Goal: Task Accomplishment & Management: Manage account settings

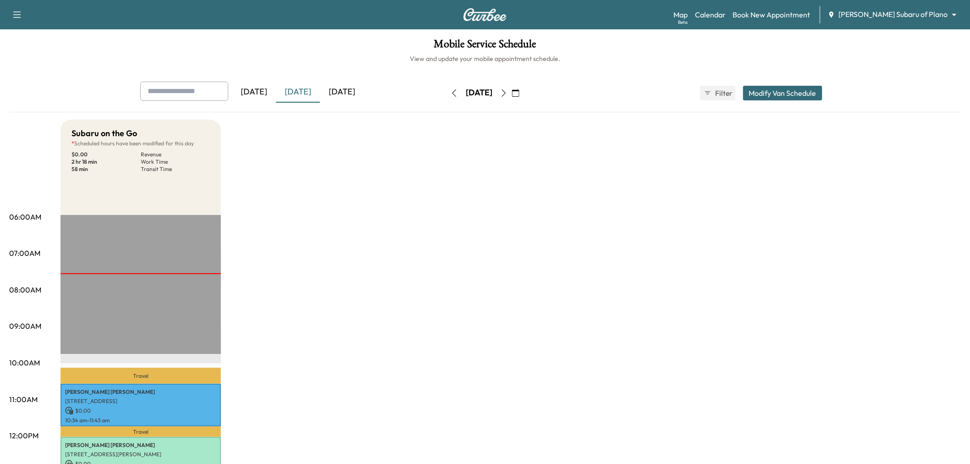
click at [348, 90] on div "[DATE]" at bounding box center [342, 92] width 44 height 21
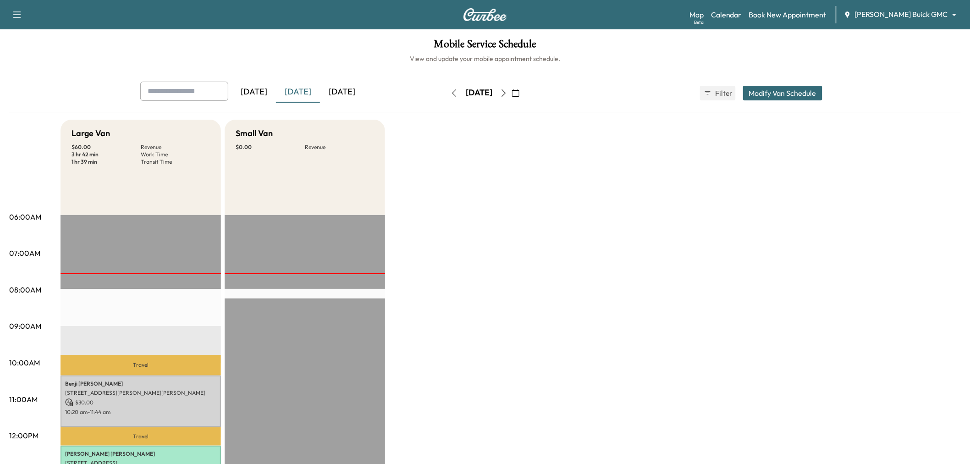
click at [340, 89] on div "[DATE]" at bounding box center [342, 92] width 44 height 21
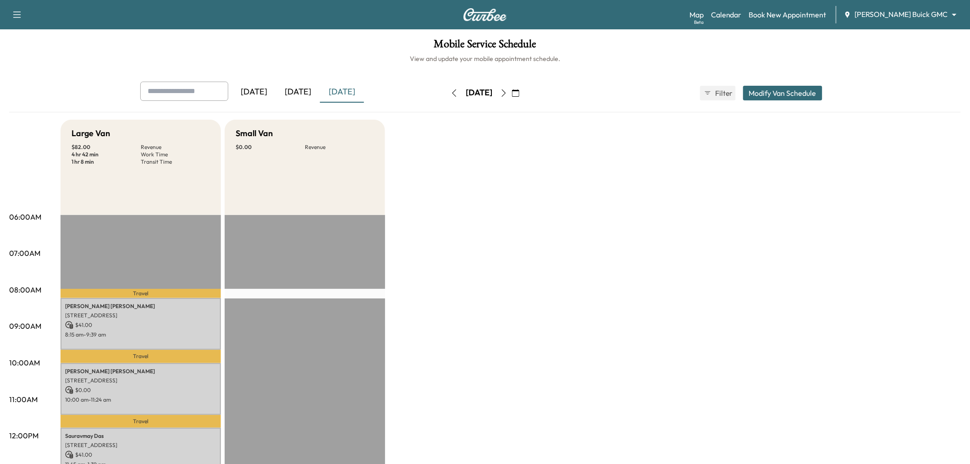
click at [775, 93] on button "Modify Van Schedule" at bounding box center [782, 93] width 79 height 15
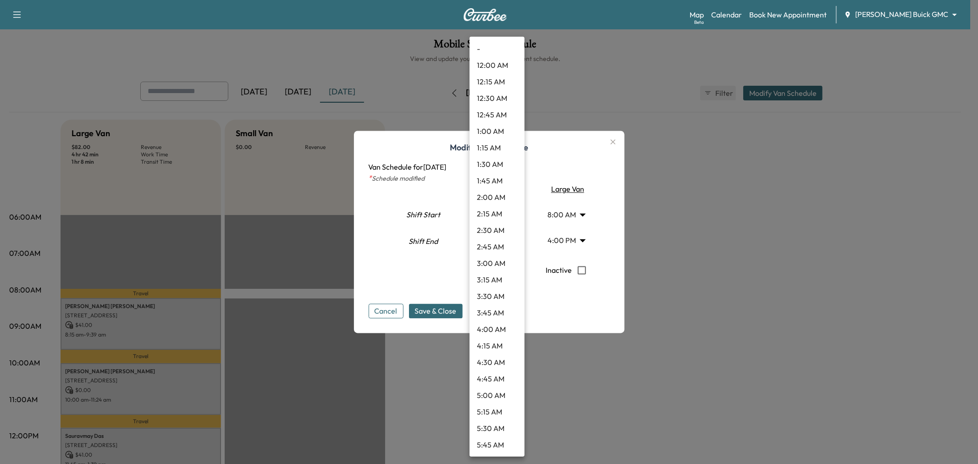
click at [501, 239] on body "Support Log Out Map Beta Calendar Book New Appointment Ewing Buick GMC ********…" at bounding box center [489, 232] width 978 height 464
click at [492, 383] on li "3:00 PM" at bounding box center [496, 387] width 55 height 17
type input "**"
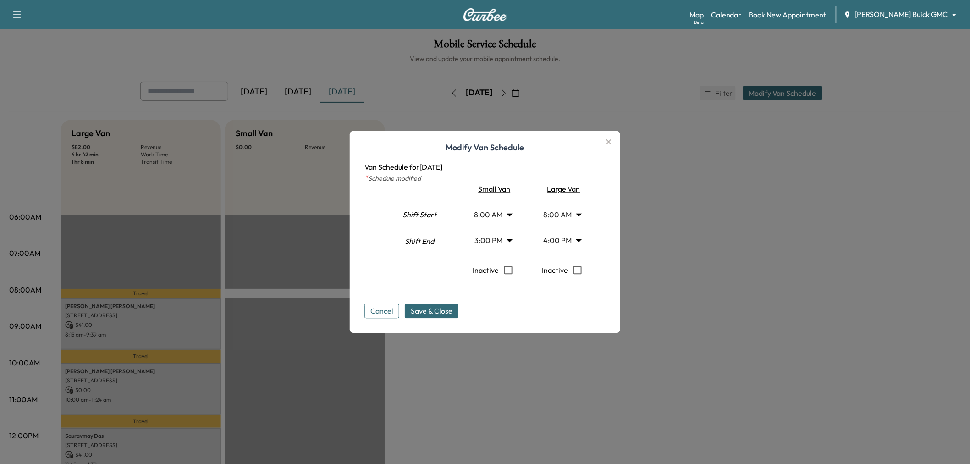
click at [508, 300] on div "Cancel Save & Close" at bounding box center [484, 303] width 241 height 29
click at [495, 243] on body "Support Log Out Map Beta Calendar Book New Appointment Ewing Buick GMC ********…" at bounding box center [485, 232] width 970 height 464
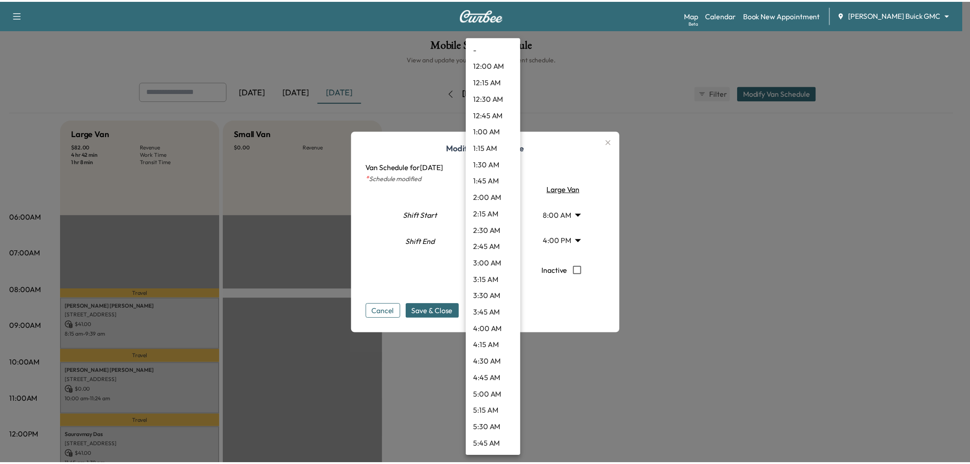
scroll to position [808, 0]
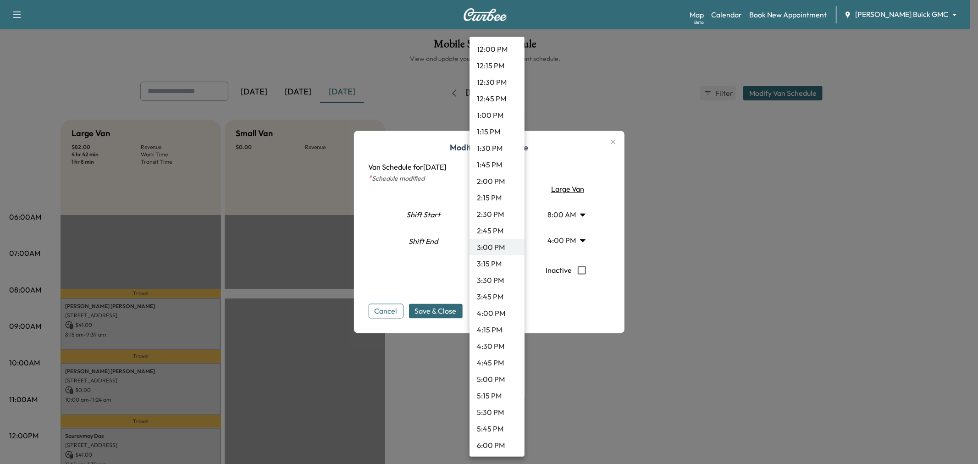
click at [412, 288] on div at bounding box center [489, 232] width 978 height 464
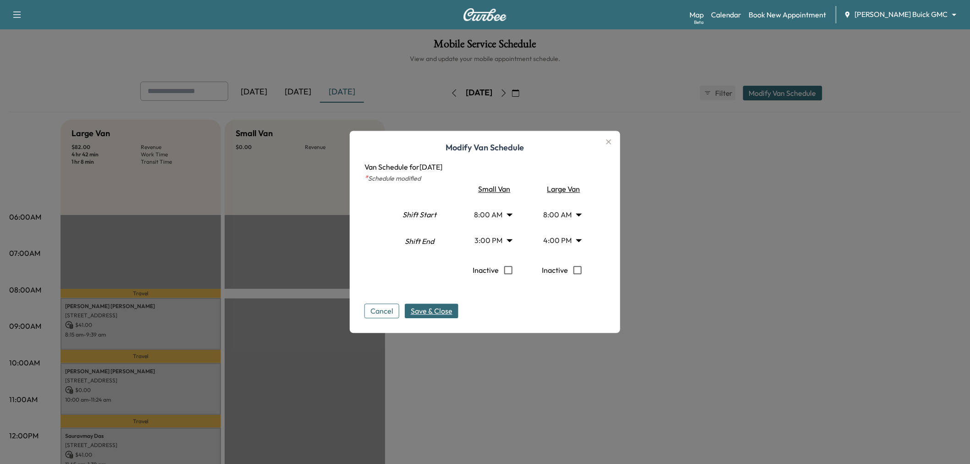
click at [435, 312] on span "Save & Close" at bounding box center [432, 311] width 42 height 11
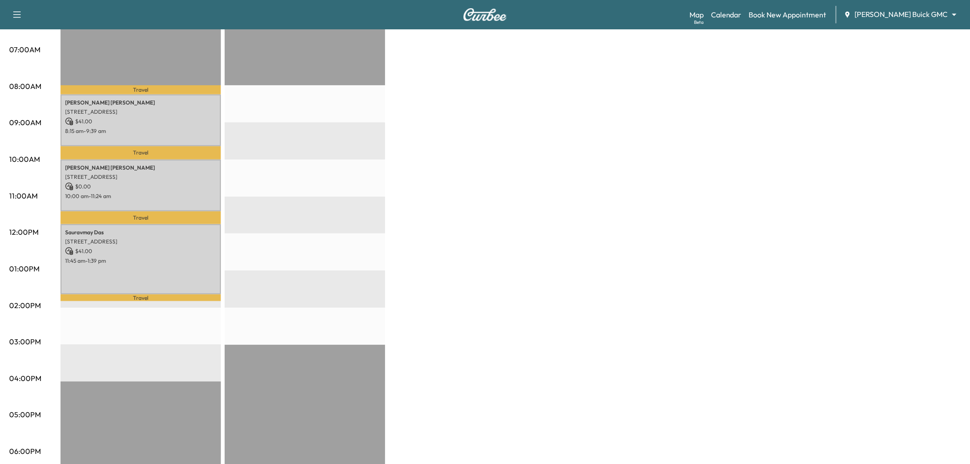
scroll to position [0, 0]
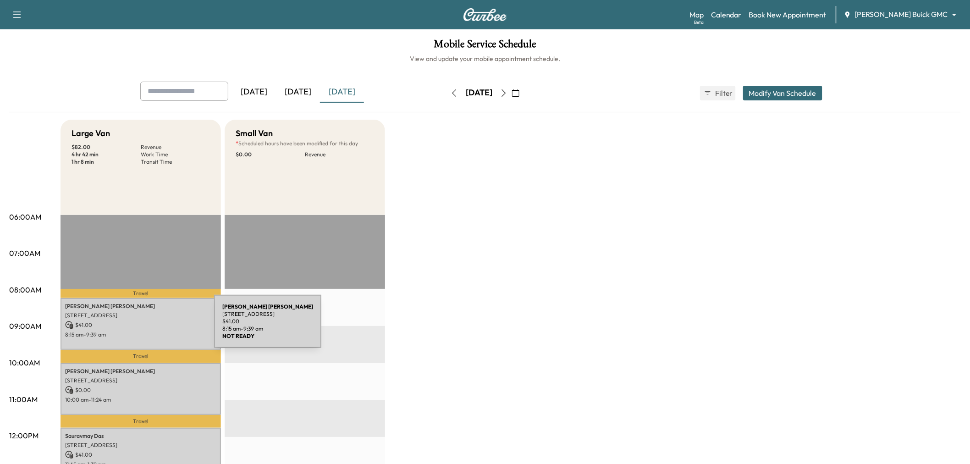
click at [145, 327] on p "$ 41.00" at bounding box center [140, 325] width 151 height 8
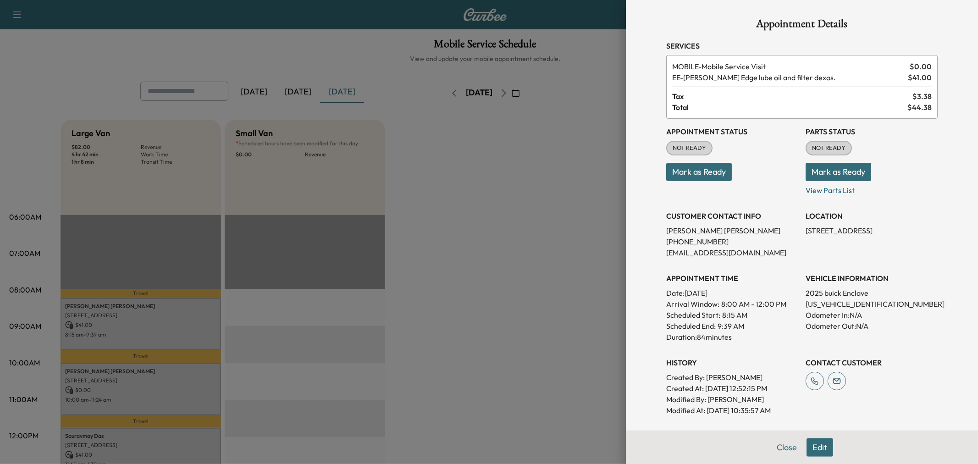
click at [146, 327] on div at bounding box center [489, 232] width 978 height 464
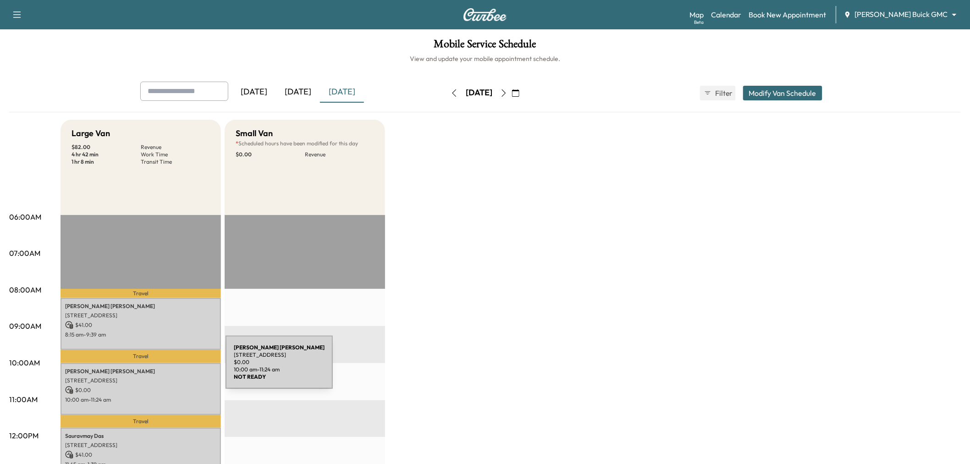
click at [164, 381] on p "7701 Turnberry Ln, Dallas, TX 75248, USA" at bounding box center [140, 380] width 151 height 7
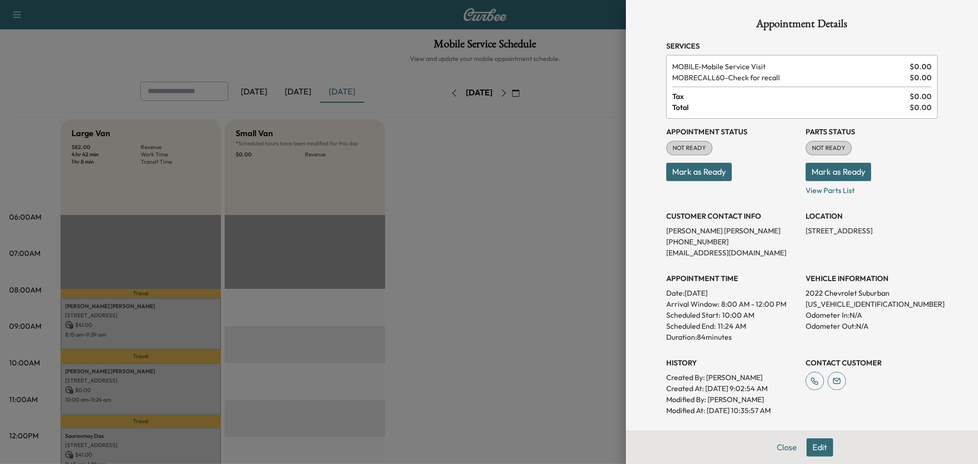
click at [164, 381] on div at bounding box center [489, 232] width 978 height 464
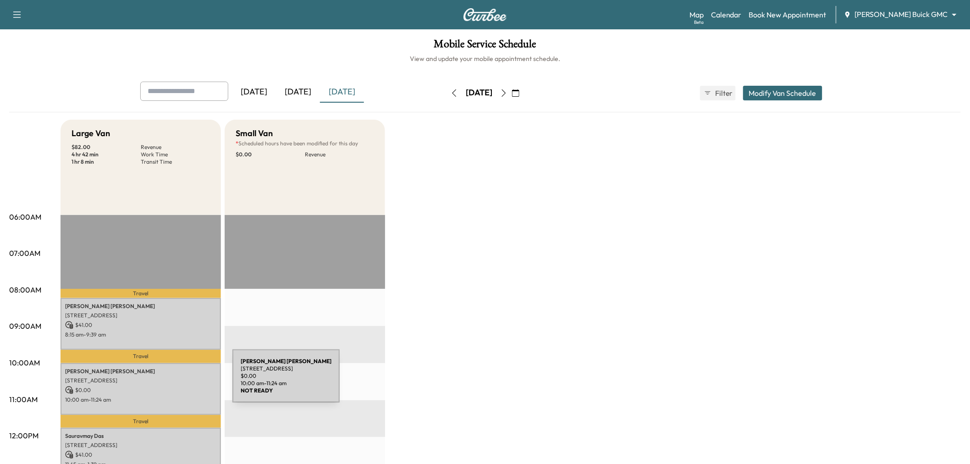
scroll to position [51, 0]
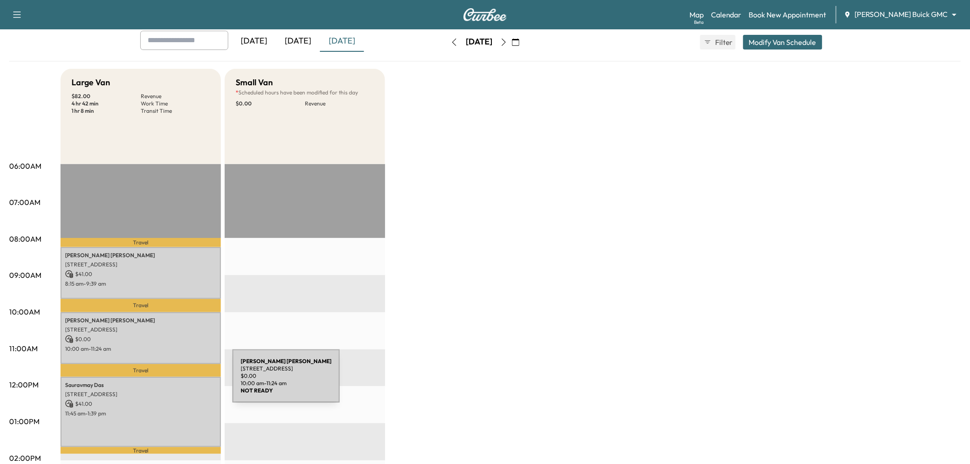
click at [164, 381] on p "Sauravmay Das" at bounding box center [140, 384] width 151 height 7
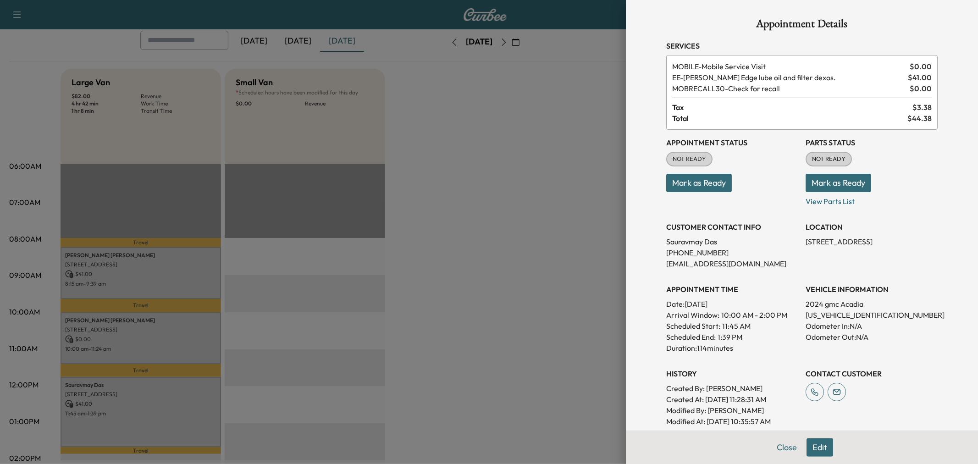
click at [164, 381] on div at bounding box center [489, 232] width 978 height 464
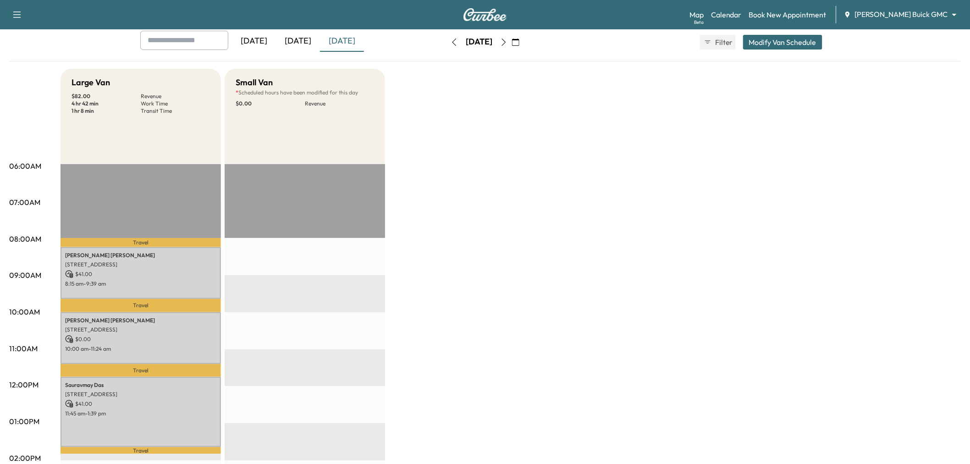
click at [402, 327] on div "Large Van $ 82.00 Revenue 4 hr 42 min Work Time 1 hr 8 min Transit Time Travel …" at bounding box center [511, 413] width 900 height 688
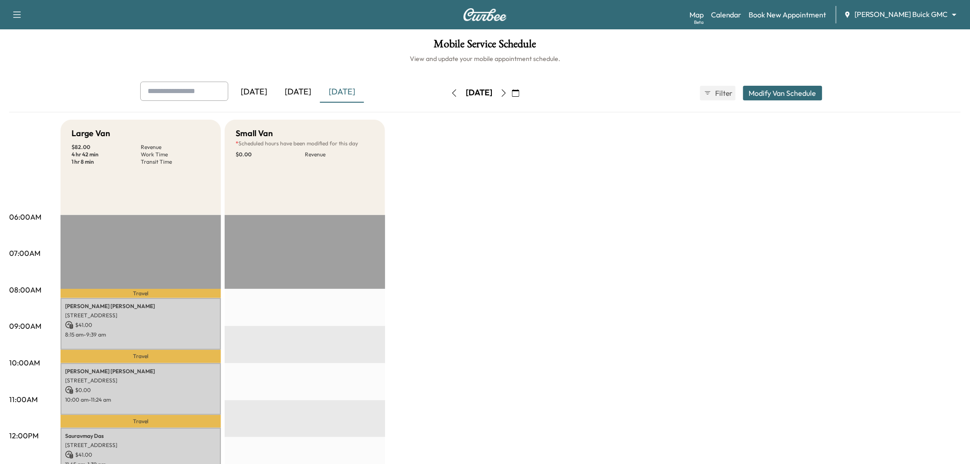
click at [296, 94] on div "[DATE]" at bounding box center [298, 92] width 44 height 21
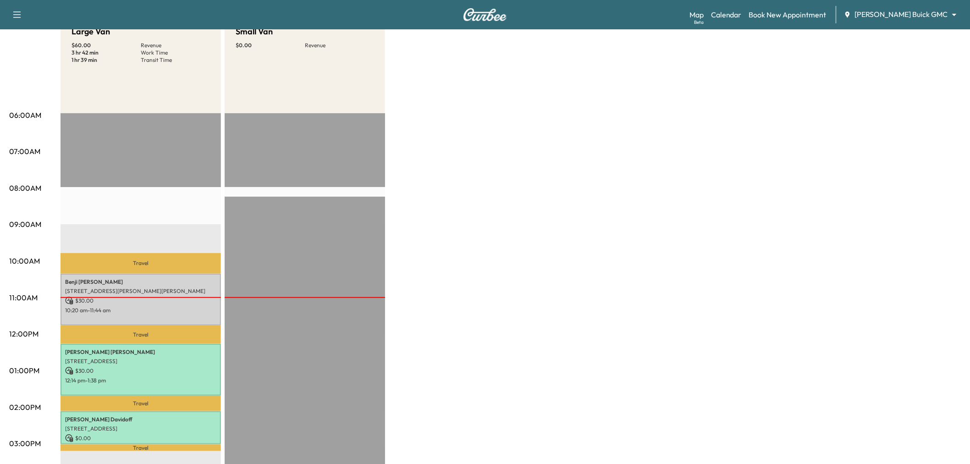
scroll to position [254, 0]
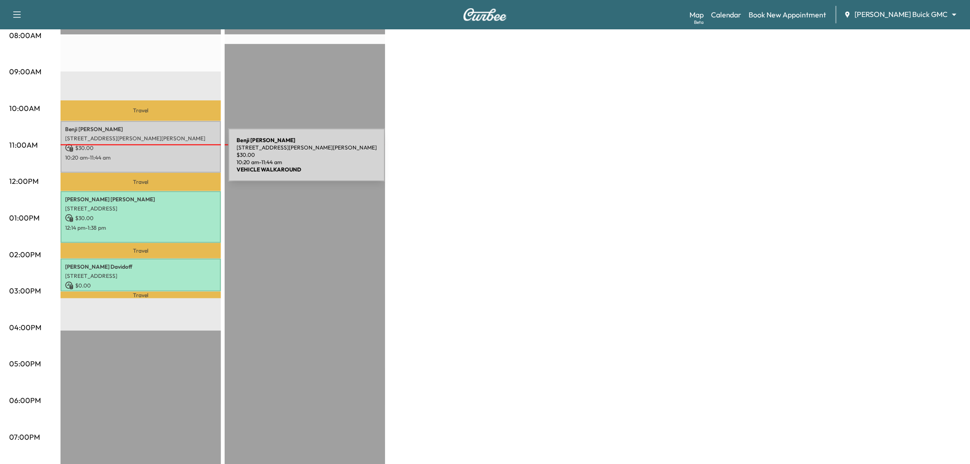
click at [160, 158] on p "10:20 am - 11:44 am" at bounding box center [140, 157] width 151 height 7
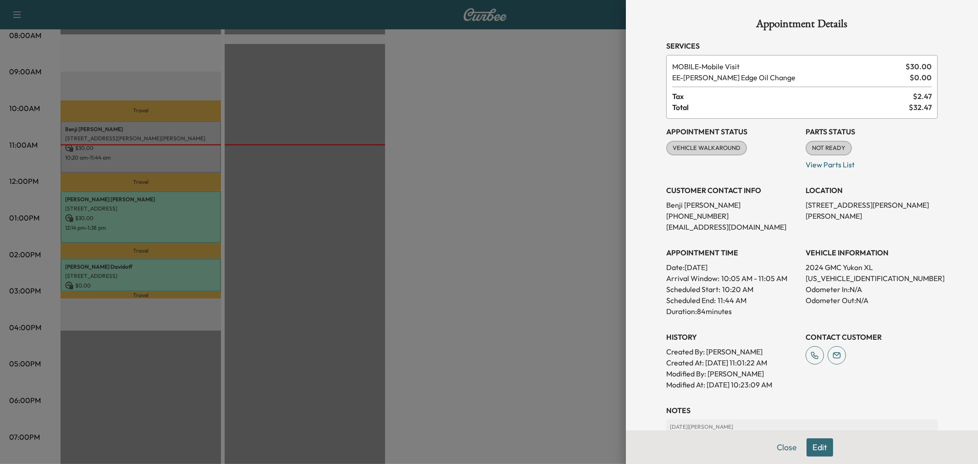
click at [160, 199] on div at bounding box center [489, 232] width 978 height 464
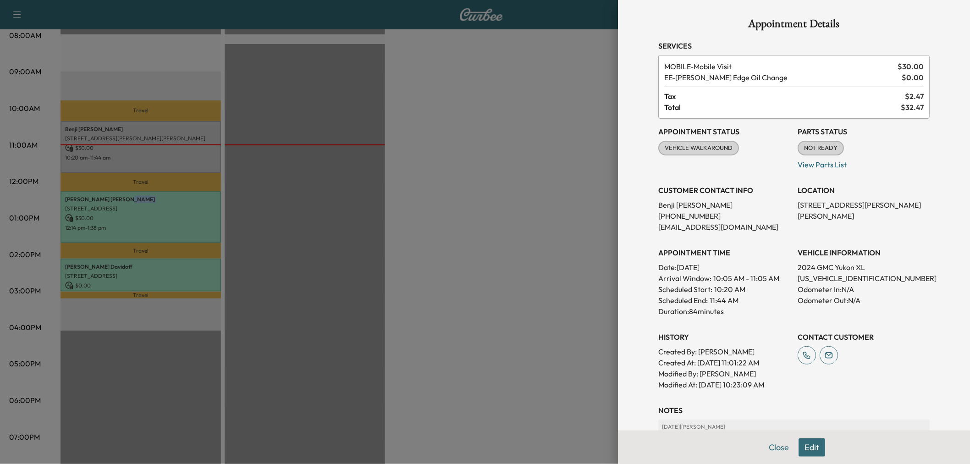
click at [160, 199] on p "Kyle Roberts" at bounding box center [140, 199] width 151 height 7
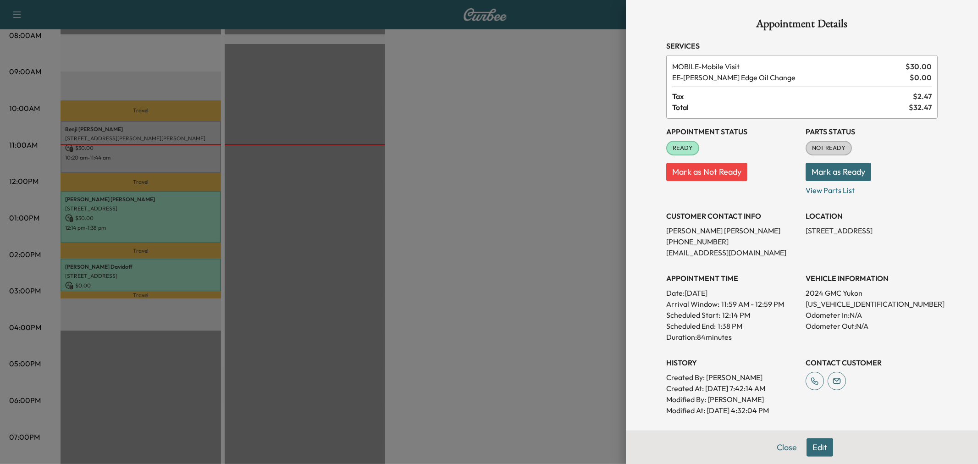
click at [160, 199] on div at bounding box center [489, 232] width 978 height 464
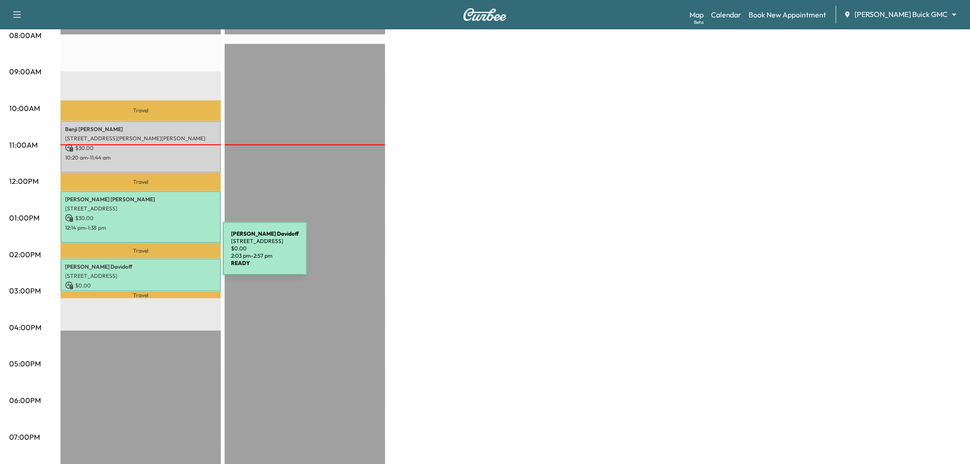
click at [159, 267] on div "Steven Davidoff 5304 TENNINGTON PARK, DALLAS, TX 75287, USA $ 0.00 2:03 pm - 2:…" at bounding box center [141, 275] width 160 height 33
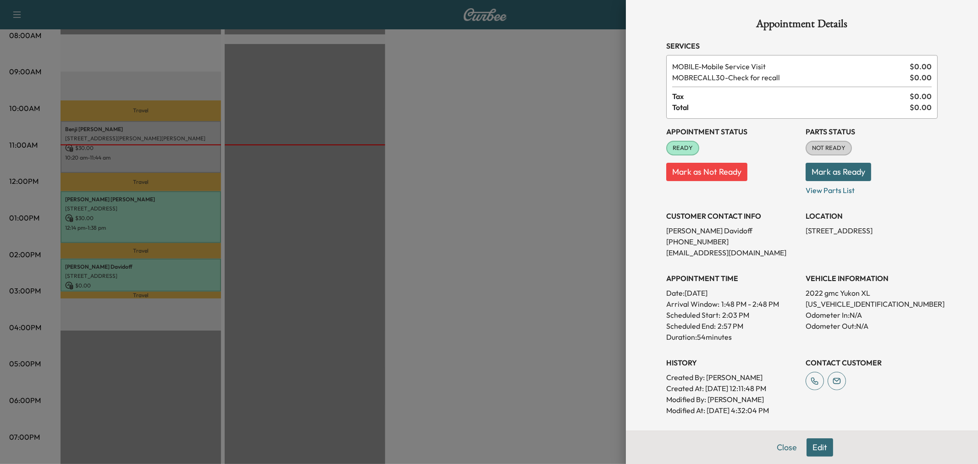
click at [159, 267] on div at bounding box center [489, 232] width 978 height 464
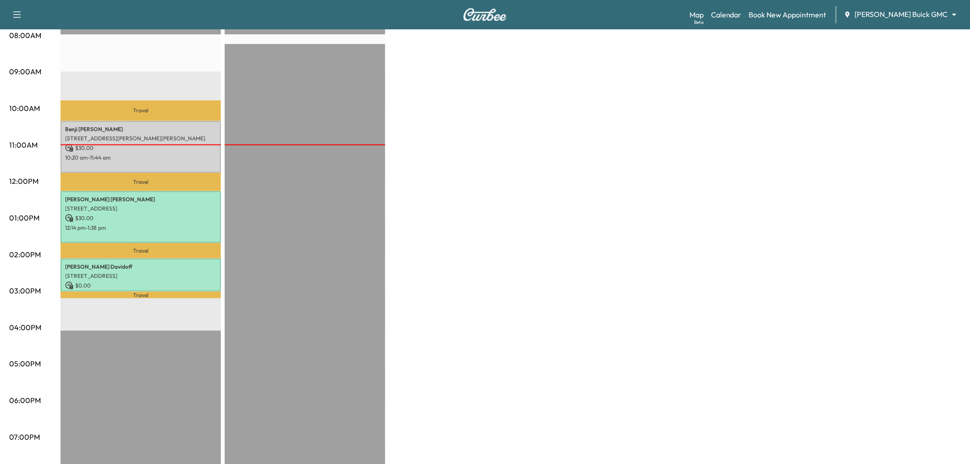
click at [478, 183] on div "Large Van $ 60.00 Revenue 3 hr 42 min Work Time 1 hr 39 min Transit Time Travel…" at bounding box center [511, 209] width 900 height 688
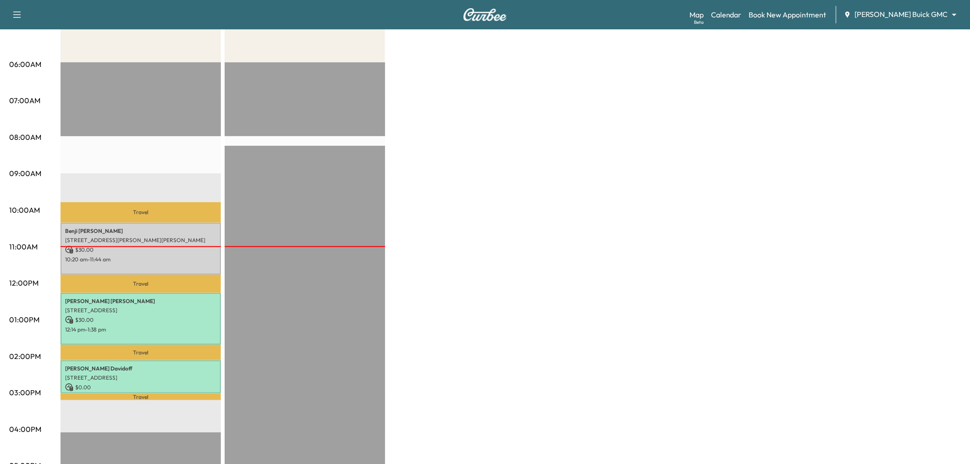
scroll to position [0, 0]
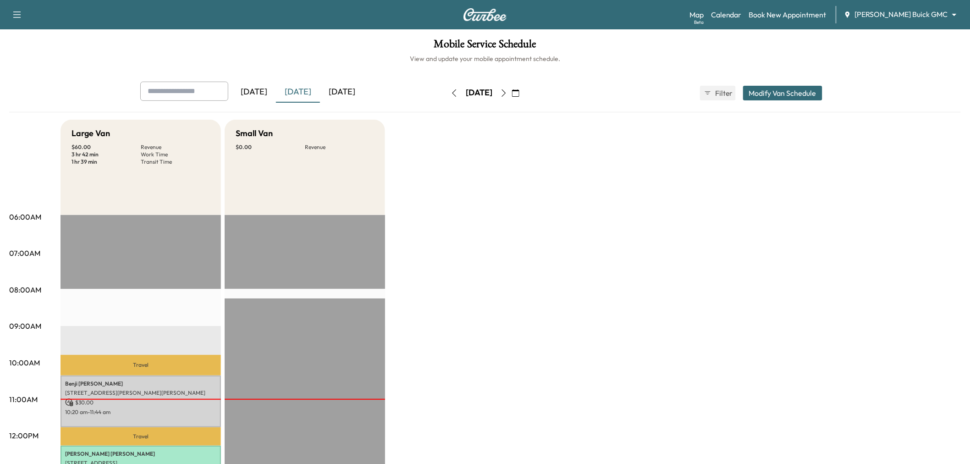
click at [304, 88] on div "[DATE]" at bounding box center [298, 92] width 44 height 21
click at [532, 322] on div "Large Van $ 60.00 Revenue 3 hr 42 min Work Time 1 hr 39 min Transit Time Travel…" at bounding box center [511, 464] width 900 height 688
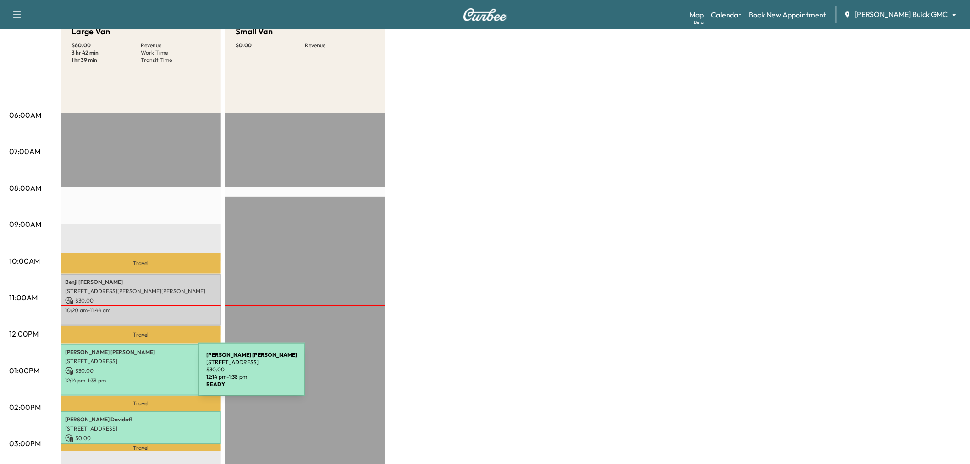
click at [129, 377] on p "12:14 pm - 1:38 pm" at bounding box center [140, 380] width 151 height 7
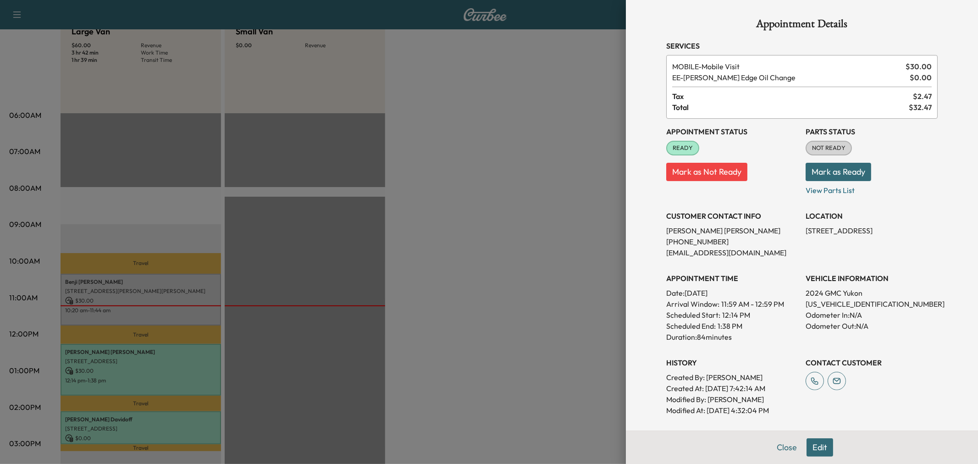
click at [438, 308] on div at bounding box center [489, 232] width 978 height 464
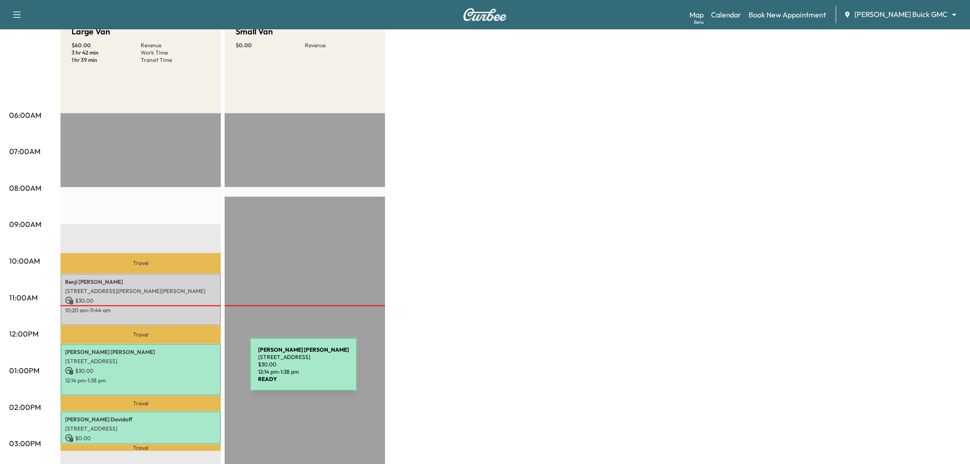
click at [181, 370] on p "$ 30.00" at bounding box center [140, 371] width 151 height 8
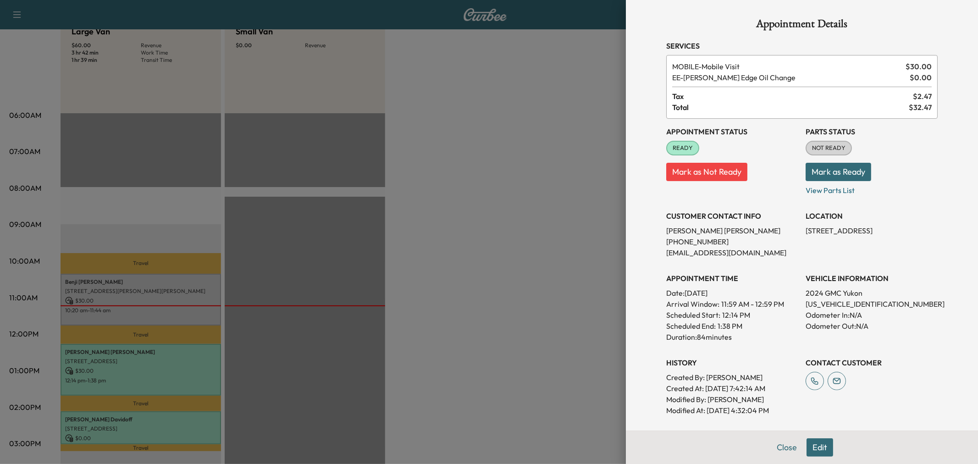
click at [541, 286] on div at bounding box center [489, 232] width 978 height 464
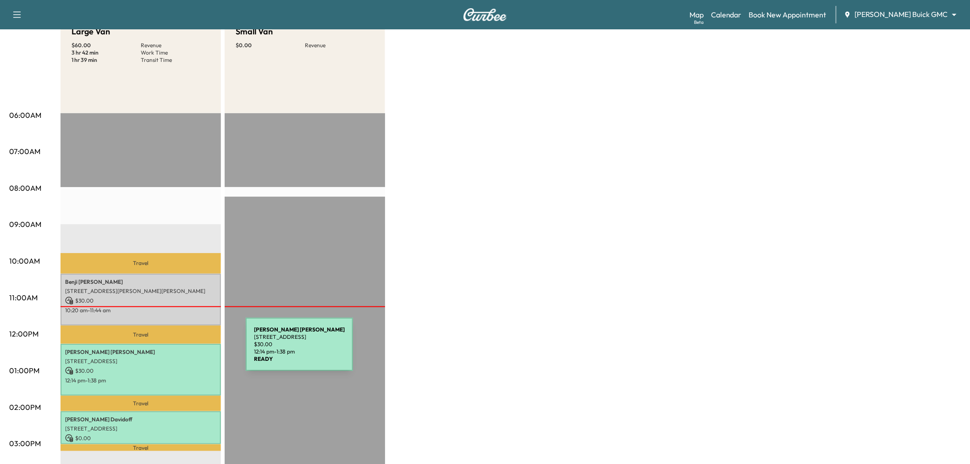
click at [177, 350] on p "Kyle Roberts" at bounding box center [140, 351] width 151 height 7
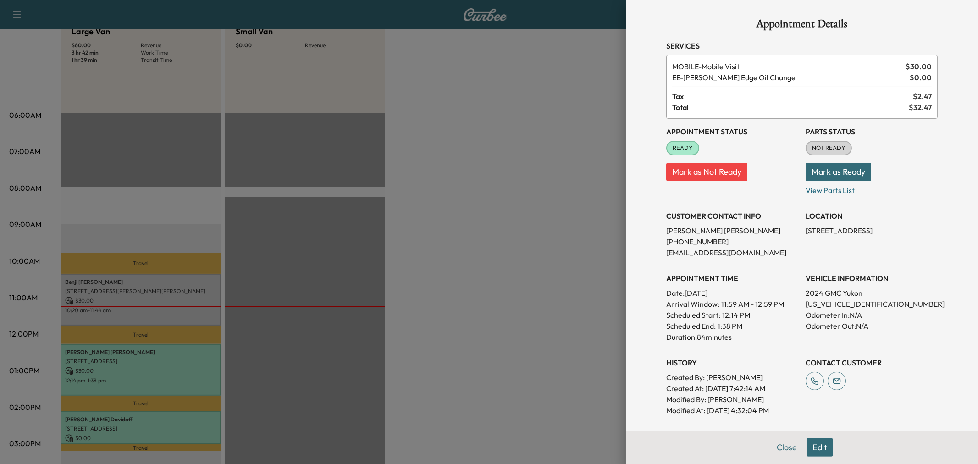
click at [450, 316] on div at bounding box center [489, 232] width 978 height 464
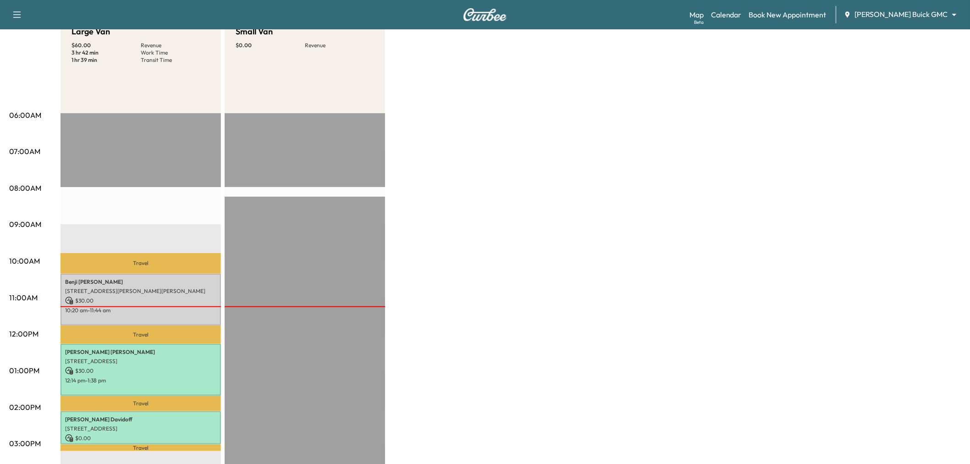
click at [445, 308] on div "Large Van $ 60.00 Revenue 3 hr 42 min Work Time 1 hr 39 min Transit Time Travel…" at bounding box center [511, 362] width 900 height 688
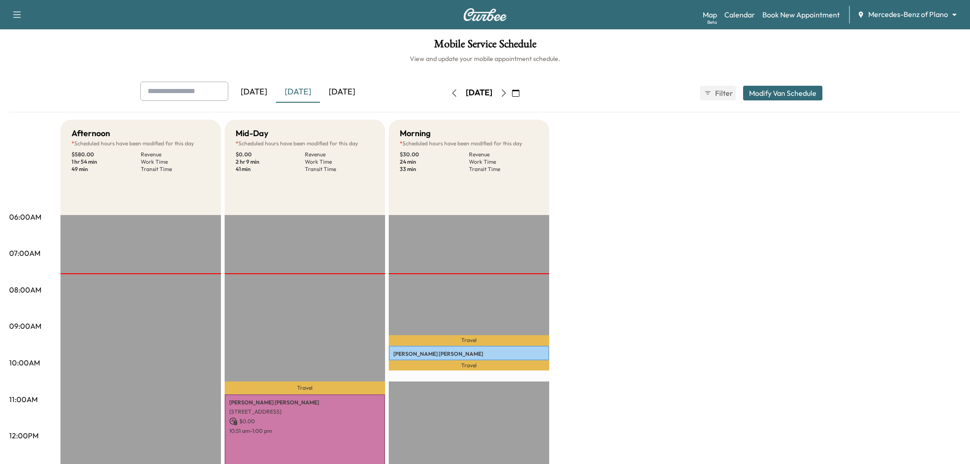
scroll to position [51, 0]
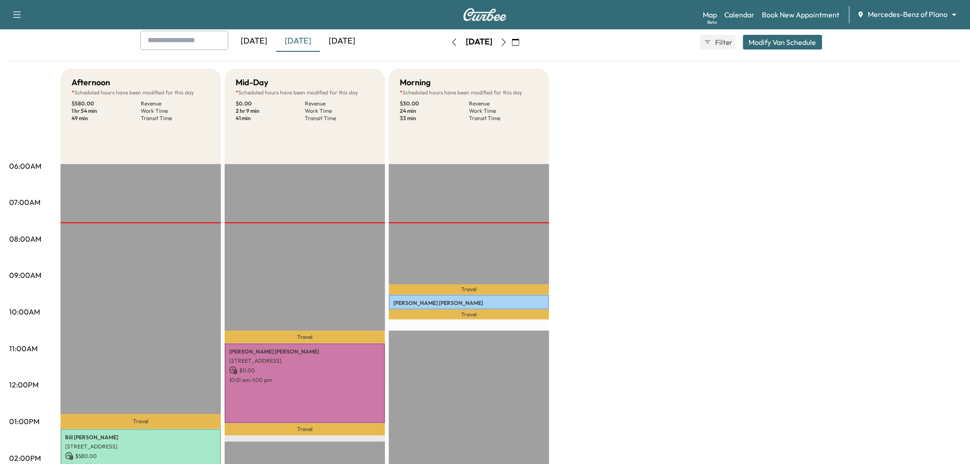
click at [346, 42] on div "[DATE]" at bounding box center [342, 41] width 44 height 21
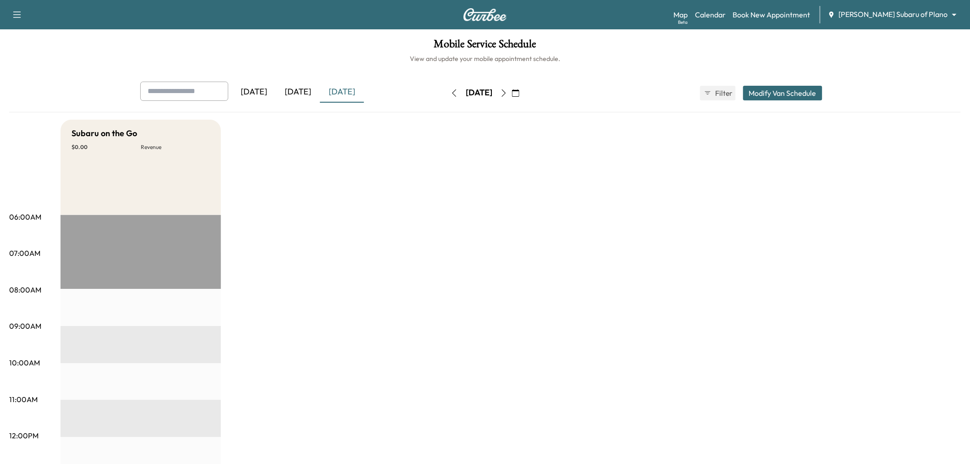
click at [300, 90] on div "[DATE]" at bounding box center [298, 92] width 44 height 21
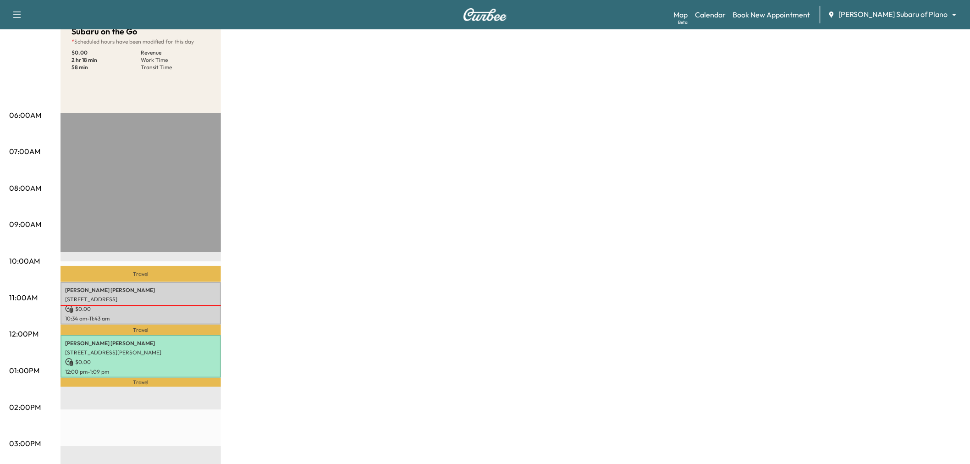
scroll to position [51, 0]
